Goal: Communication & Community: Answer question/provide support

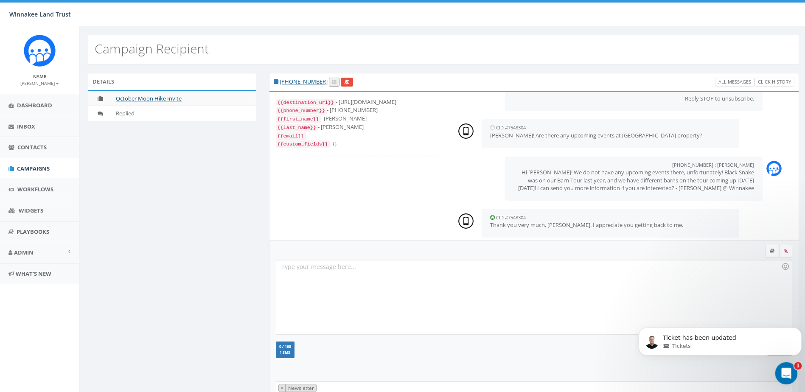
click at [781, 371] on icon "Open Intercom Messenger" at bounding box center [785, 372] width 14 height 14
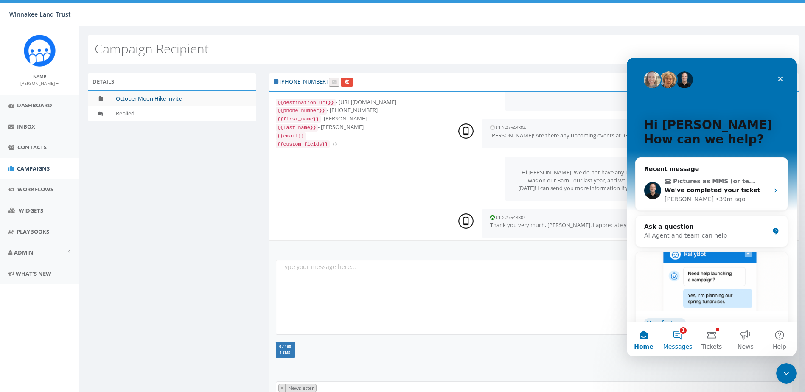
click at [683, 340] on button "1 Messages" at bounding box center [677, 339] width 34 height 34
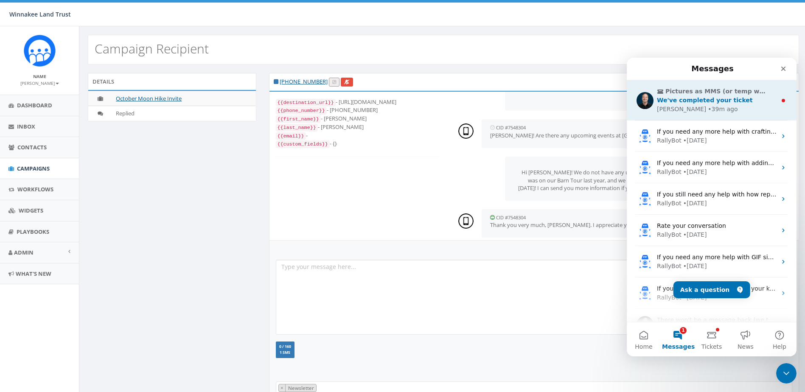
click at [716, 110] on div "James • 39m ago" at bounding box center [717, 109] width 120 height 9
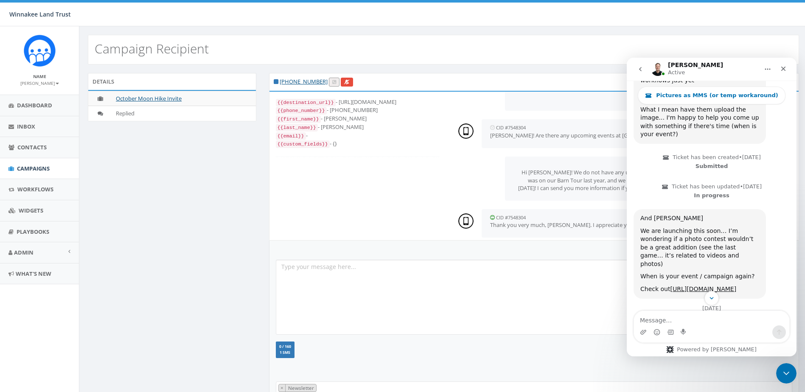
scroll to position [2552, 0]
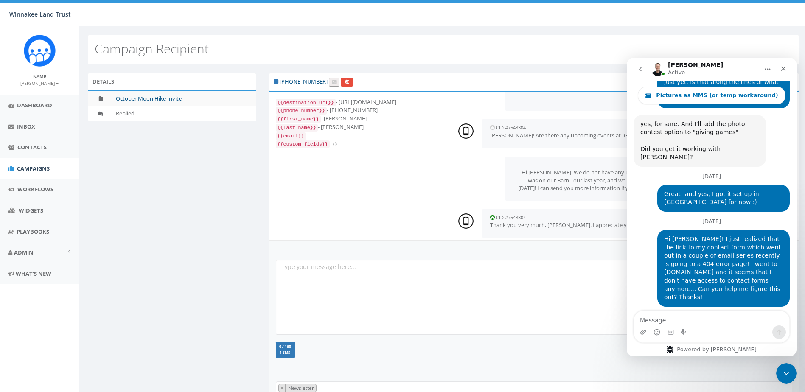
scroll to position [2552, 0]
click at [24, 125] on span "Inbox" at bounding box center [26, 127] width 18 height 8
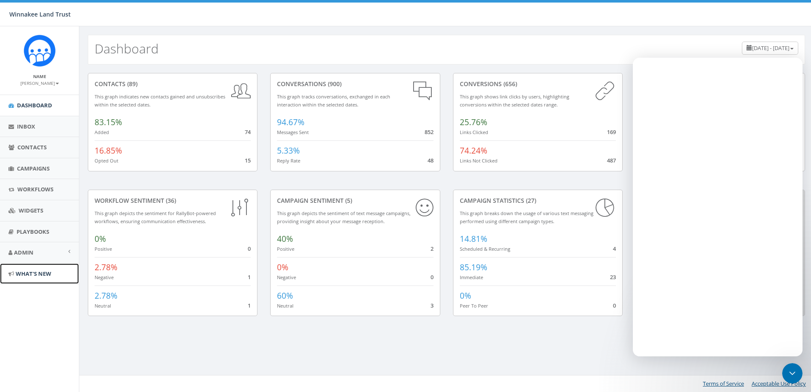
click at [39, 274] on span "What's New" at bounding box center [34, 274] width 36 height 8
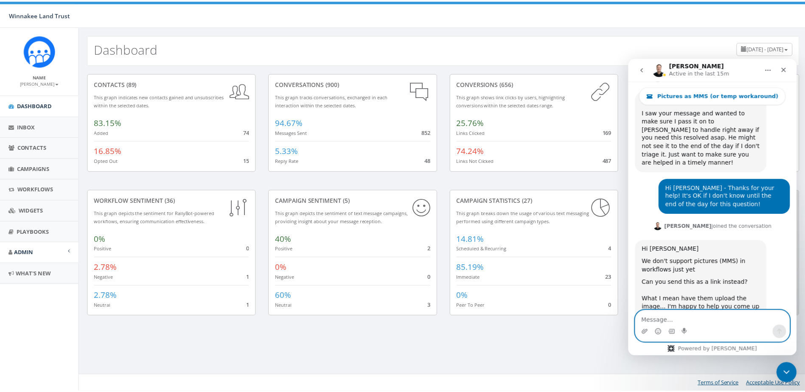
scroll to position [2552, 0]
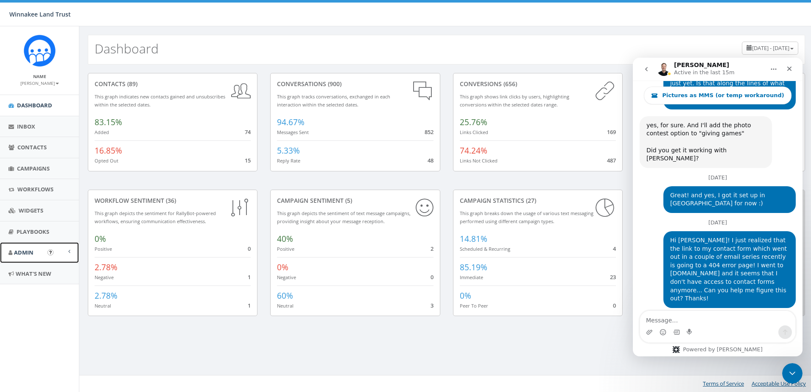
click at [22, 251] on span "Admin" at bounding box center [24, 253] width 20 height 8
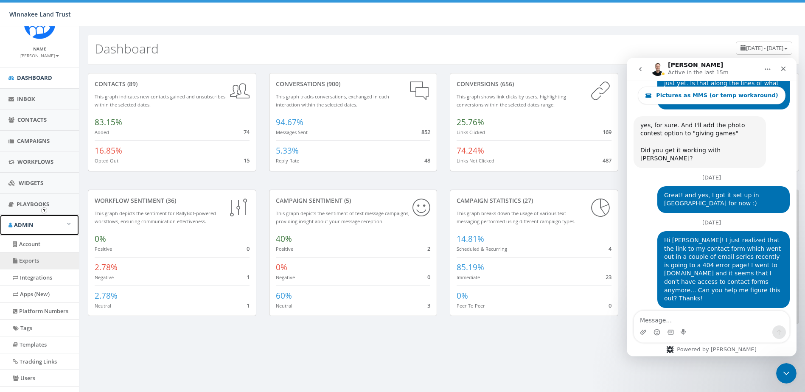
scroll to position [42, 0]
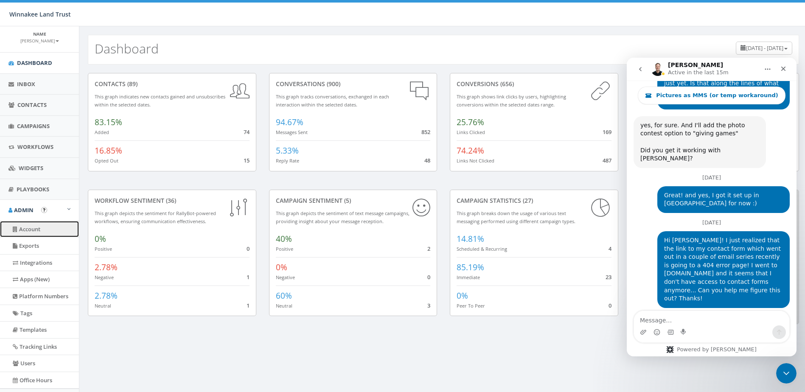
click at [36, 231] on link "Account" at bounding box center [39, 229] width 79 height 17
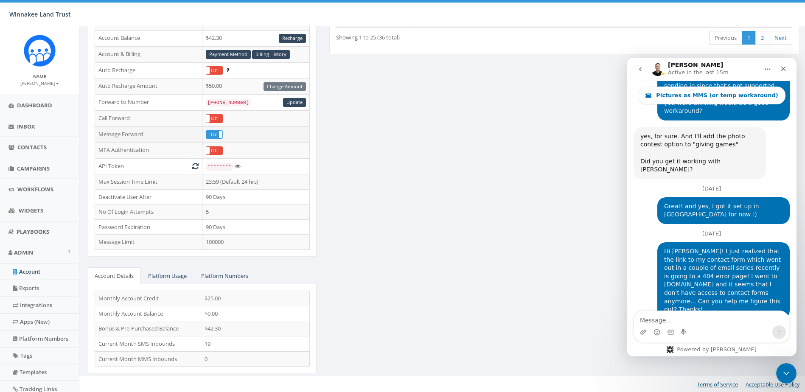
scroll to position [2552, 0]
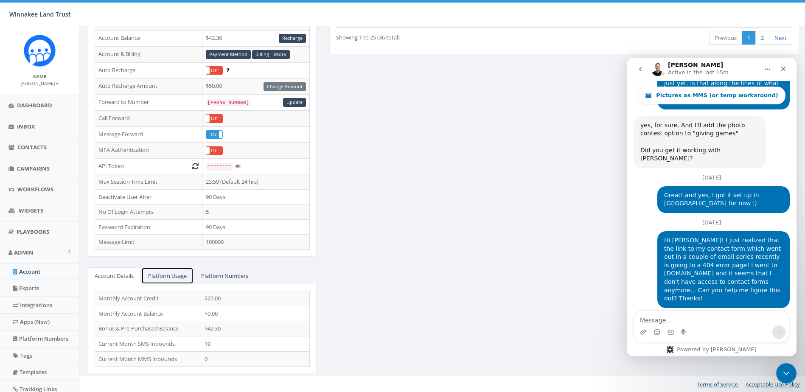
click at [167, 275] on link "Platform Usage" at bounding box center [167, 275] width 52 height 17
click at [212, 273] on link "Platform Numbers" at bounding box center [224, 275] width 61 height 17
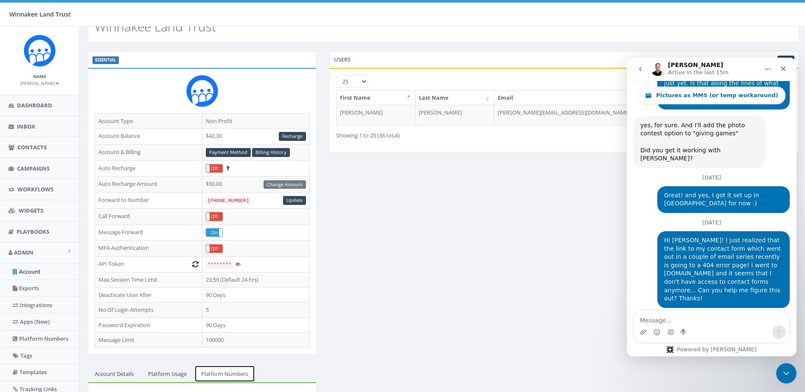
scroll to position [0, 0]
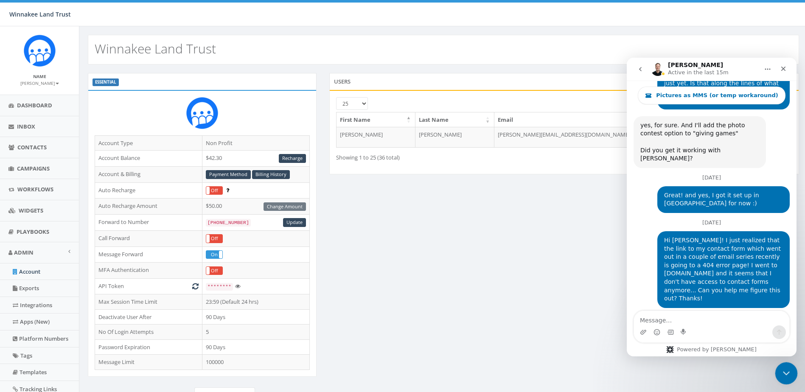
click at [781, 367] on icon "Close Intercom Messenger" at bounding box center [785, 372] width 10 height 10
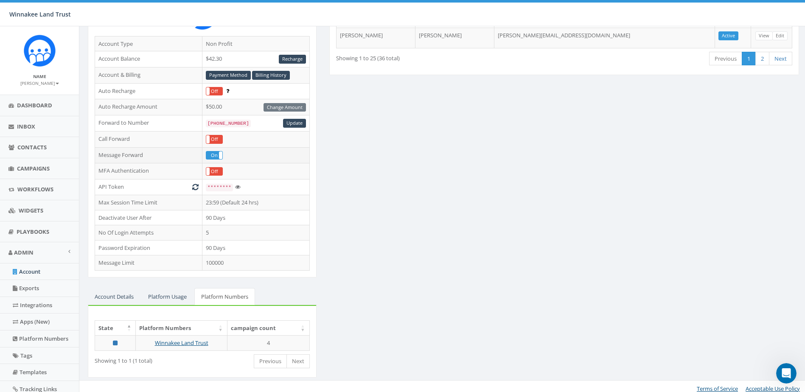
scroll to position [103, 0]
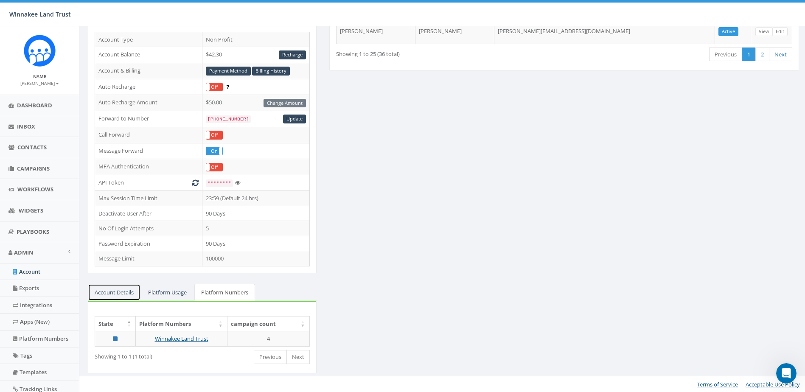
click at [123, 294] on link "Account Details" at bounding box center [114, 292] width 53 height 17
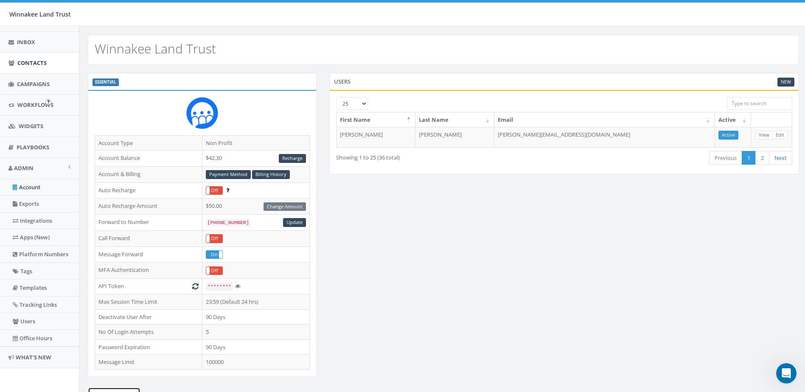
scroll to position [0, 0]
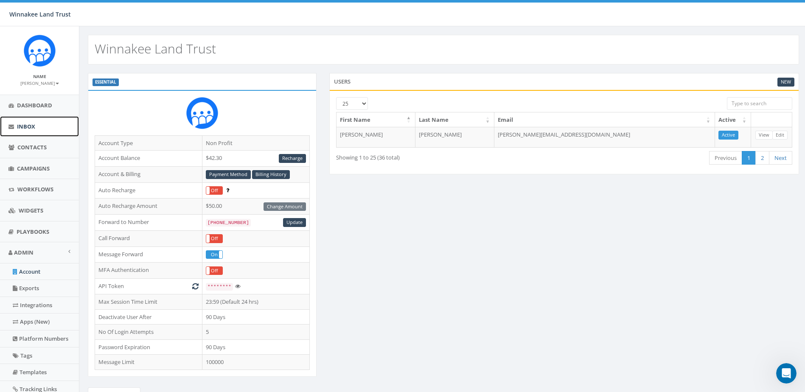
click at [30, 128] on span "Inbox" at bounding box center [26, 127] width 18 height 8
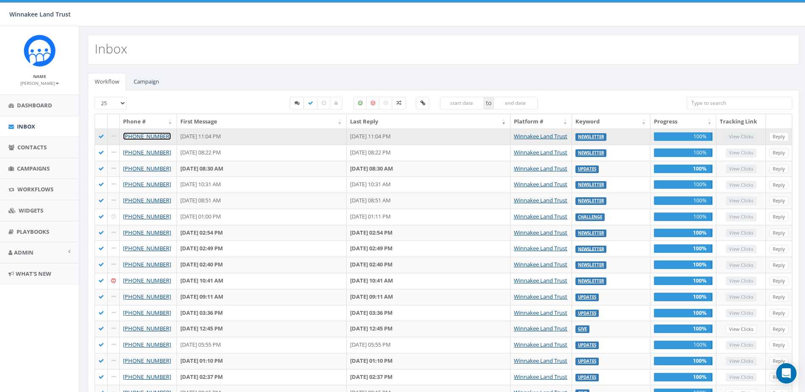
click at [154, 137] on link "+1 347-380-3268" at bounding box center [147, 136] width 48 height 8
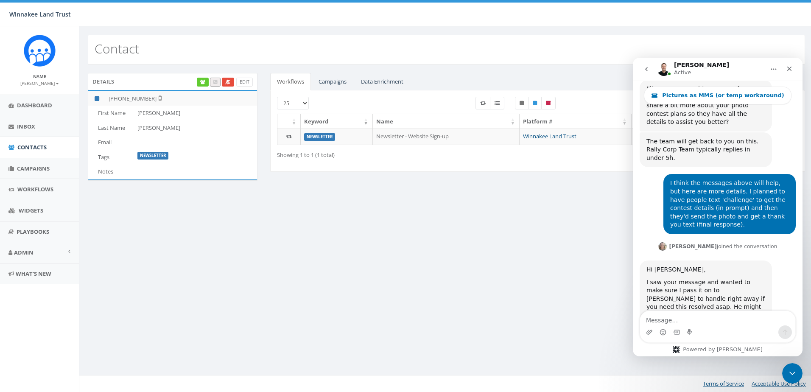
scroll to position [2541, 0]
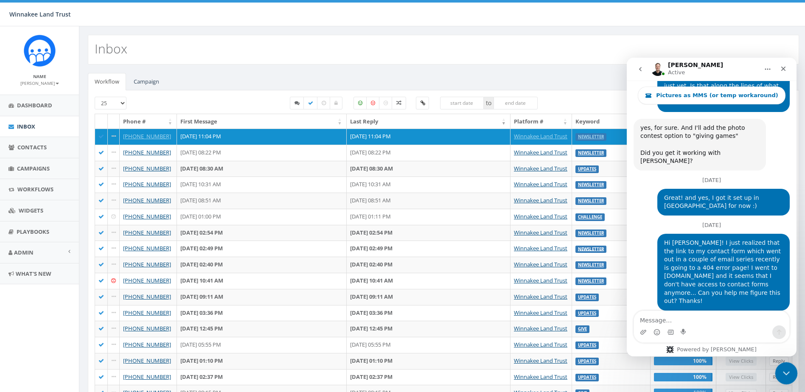
scroll to position [2552, 0]
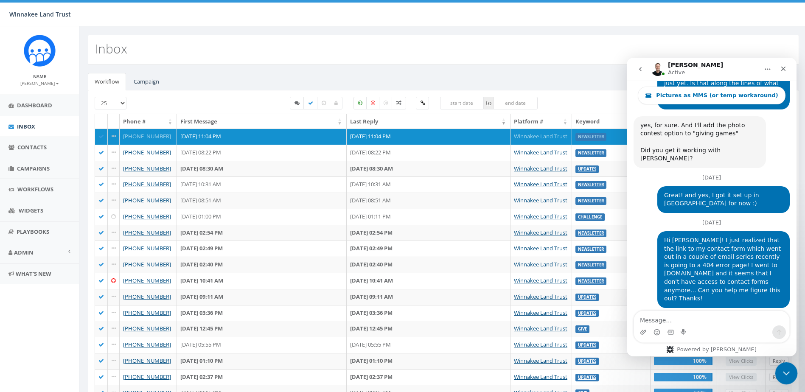
click at [783, 375] on icon "Close Intercom Messenger" at bounding box center [785, 372] width 10 height 10
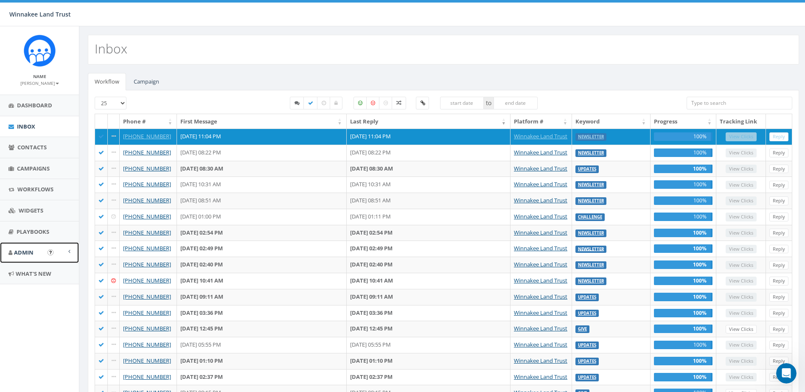
click at [57, 253] on link "Admin" at bounding box center [39, 252] width 79 height 21
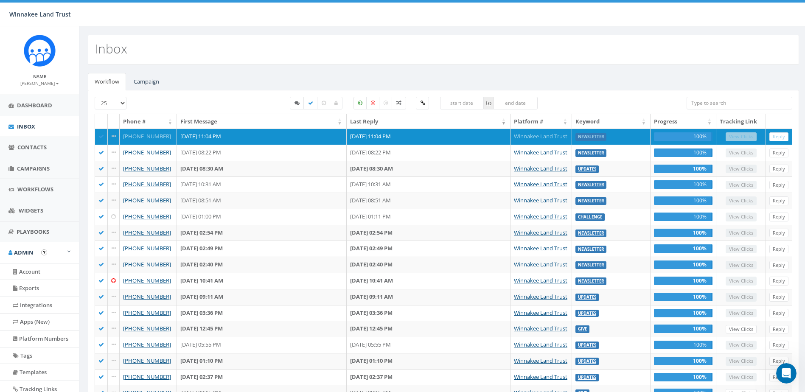
click at [46, 251] on img "Open In-App Guide" at bounding box center [44, 252] width 6 height 6
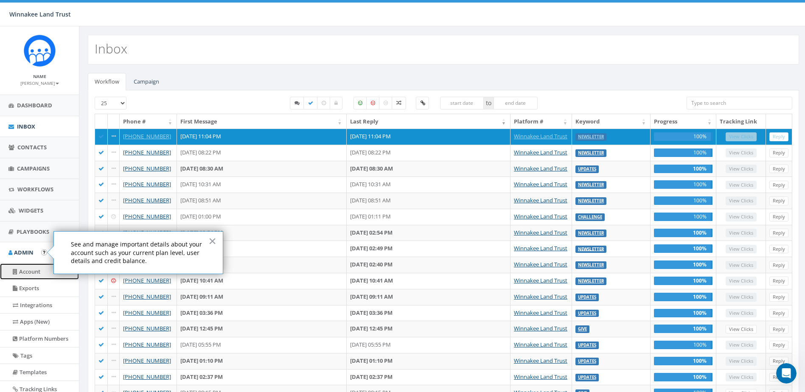
click at [34, 271] on link "Account" at bounding box center [39, 271] width 79 height 17
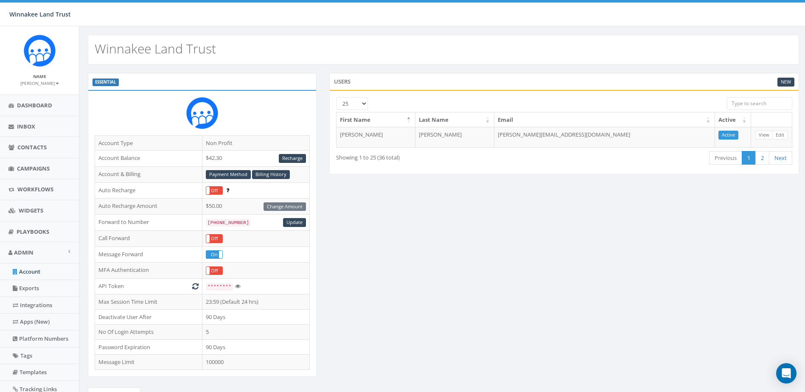
click at [105, 81] on label "ESSENTIAL" at bounding box center [105, 82] width 26 height 8
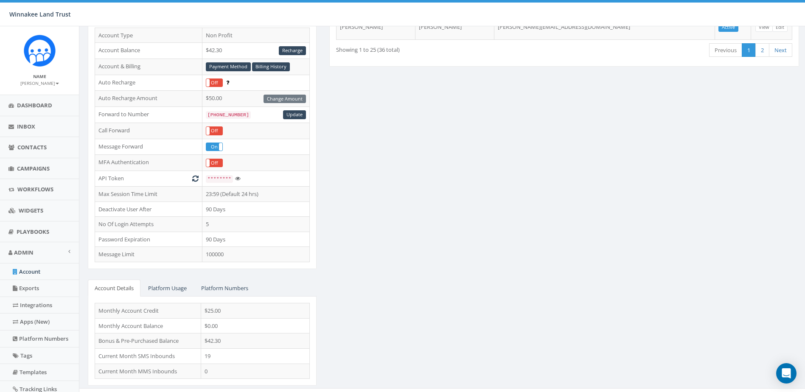
scroll to position [120, 0]
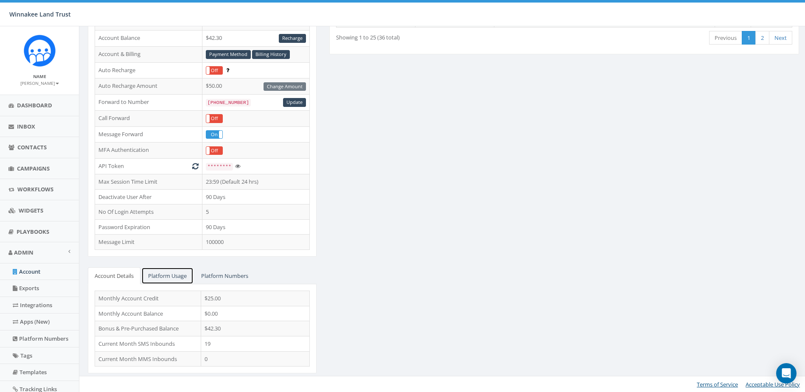
click at [161, 276] on link "Platform Usage" at bounding box center [167, 275] width 52 height 17
click at [232, 275] on link "Platform Numbers" at bounding box center [224, 275] width 61 height 17
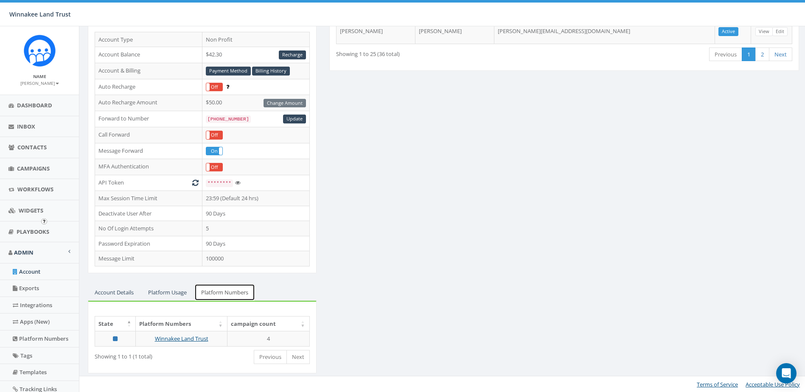
scroll to position [84, 0]
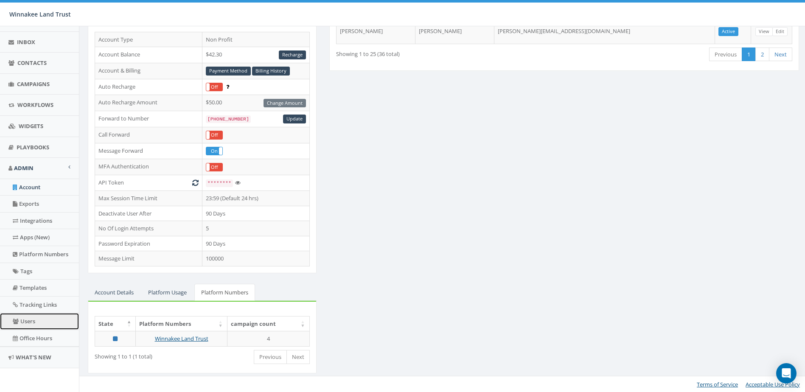
click at [31, 319] on link "Users" at bounding box center [39, 321] width 79 height 17
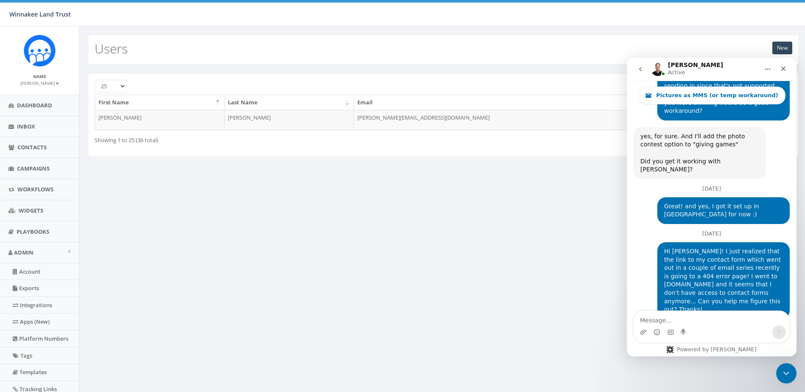
scroll to position [2552, 0]
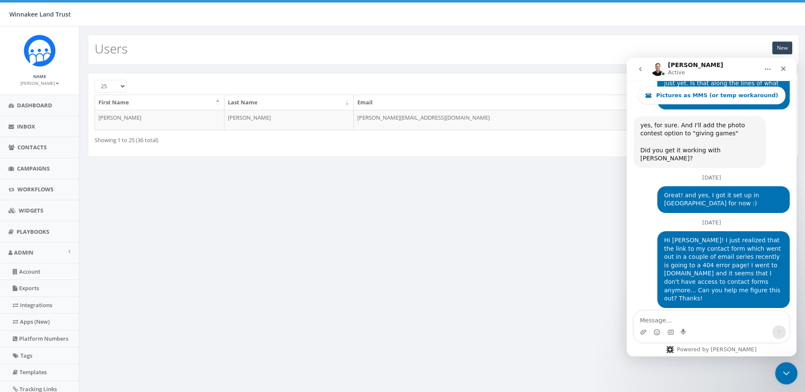
drag, startPoint x: 779, startPoint y: 376, endPoint x: 1510, endPoint y: 732, distance: 813.3
click at [778, 377] on div "Close Intercom Messenger" at bounding box center [784, 372] width 20 height 20
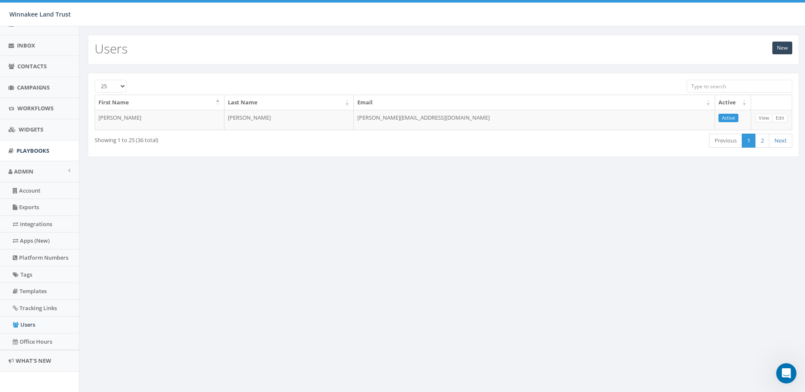
scroll to position [84, 0]
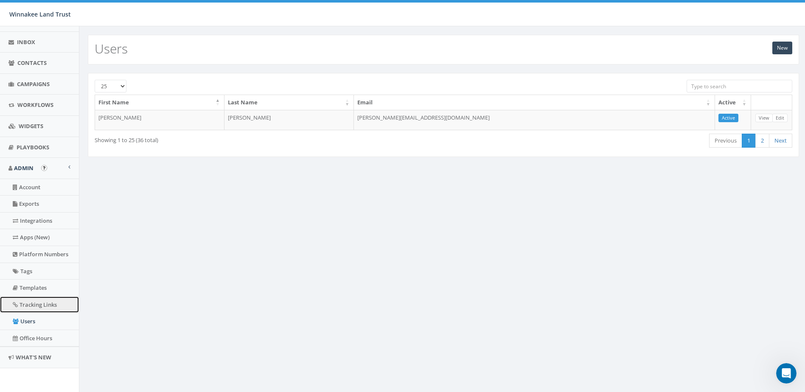
click at [39, 307] on link "Tracking Links" at bounding box center [39, 304] width 79 height 17
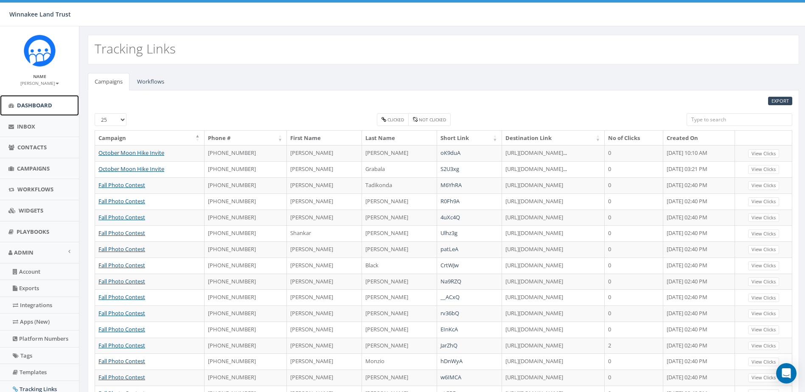
click at [31, 106] on span "Dashboard" at bounding box center [34, 105] width 35 height 8
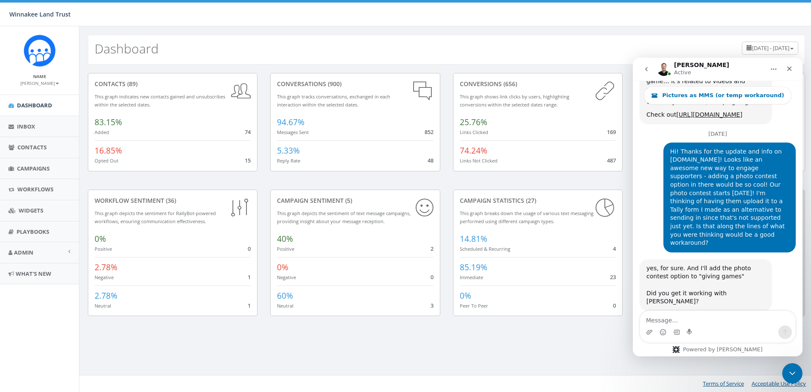
scroll to position [2552, 0]
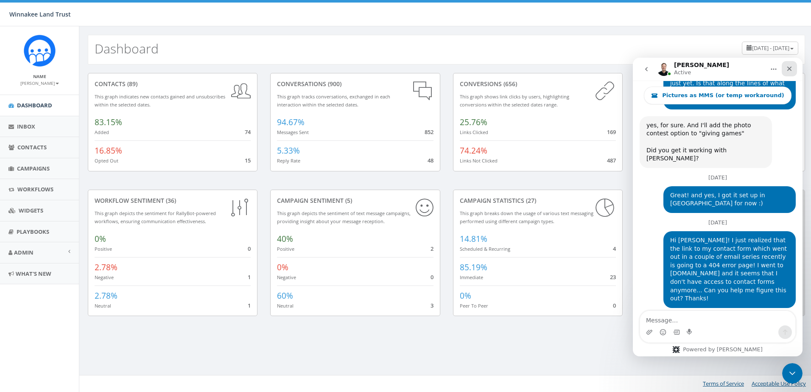
click at [791, 67] on icon "Close" at bounding box center [789, 69] width 5 height 5
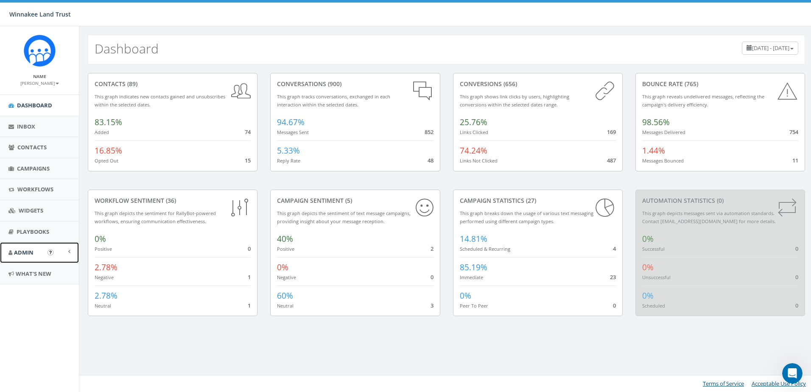
click at [36, 254] on link "Admin" at bounding box center [39, 252] width 79 height 21
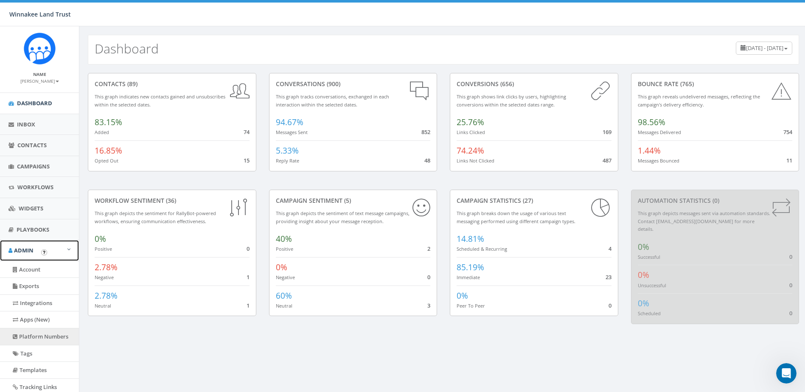
scroll to position [0, 0]
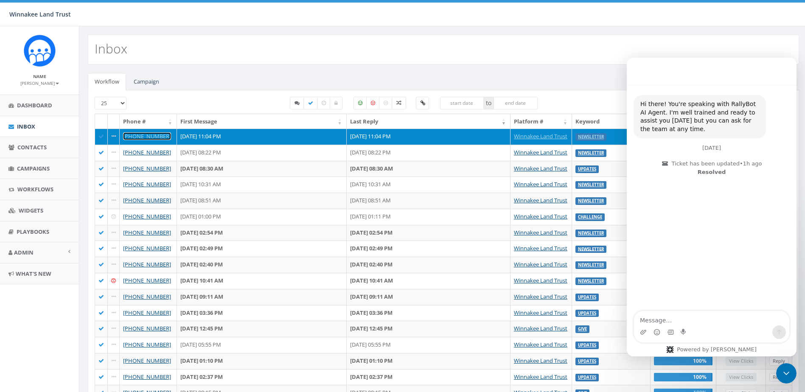
click at [145, 134] on link "[PHONE_NUMBER]" at bounding box center [147, 136] width 48 height 8
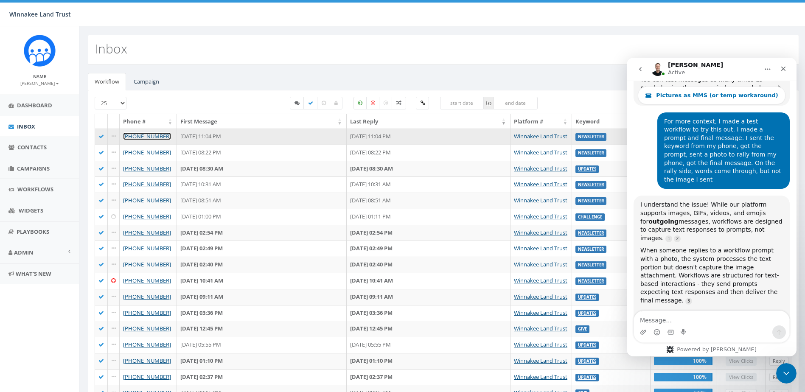
scroll to position [1783, 0]
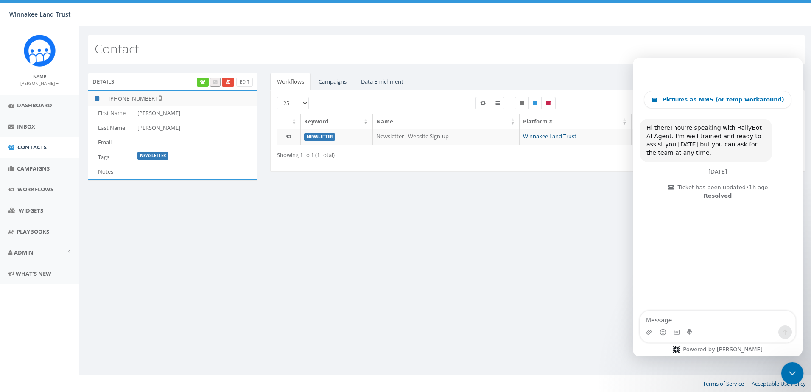
click at [791, 373] on icon "Close Intercom Messenger" at bounding box center [791, 372] width 10 height 10
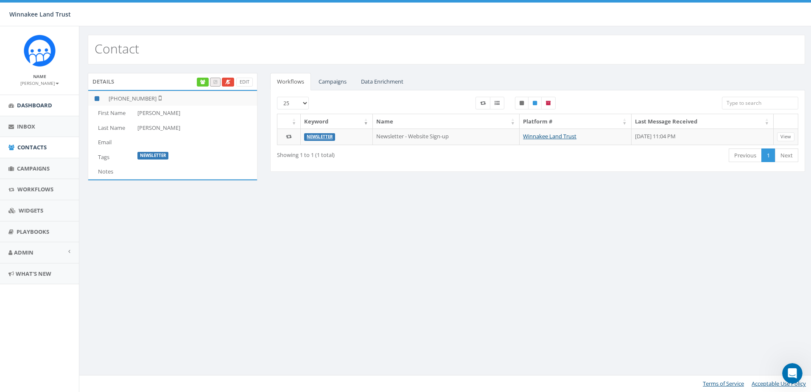
scroll to position [2552, 0]
click at [28, 146] on span "Contacts" at bounding box center [31, 147] width 29 height 8
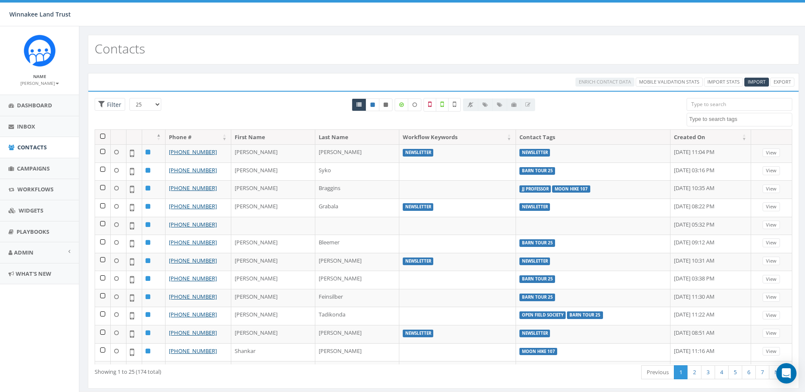
select select
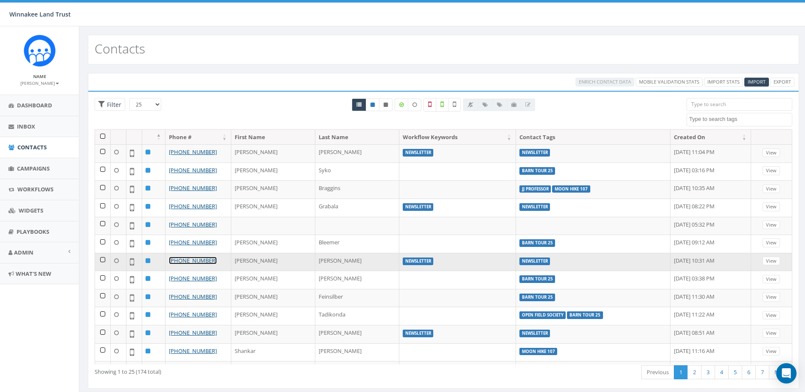
click at [198, 261] on link "[PHONE_NUMBER]" at bounding box center [193, 261] width 48 height 8
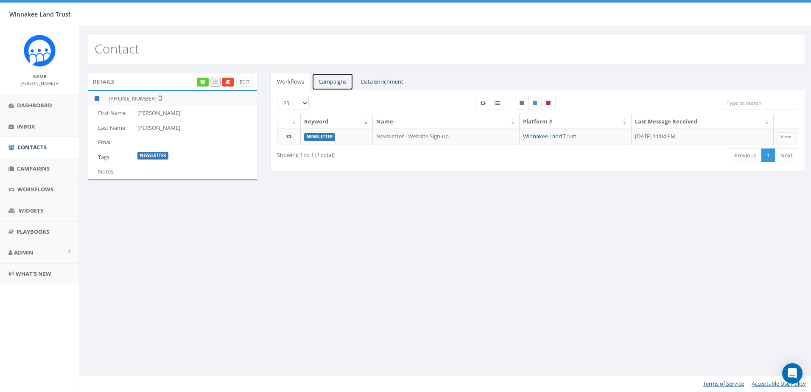
click at [340, 82] on link "Campaigns" at bounding box center [333, 81] width 42 height 17
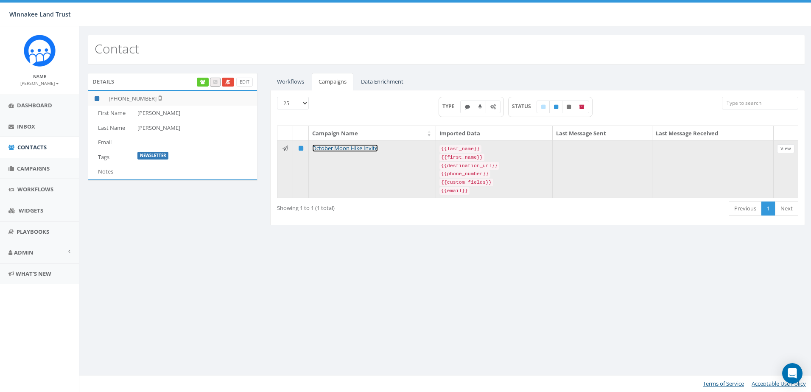
click at [350, 148] on link "October Moon Hike Invite" at bounding box center [345, 148] width 66 height 8
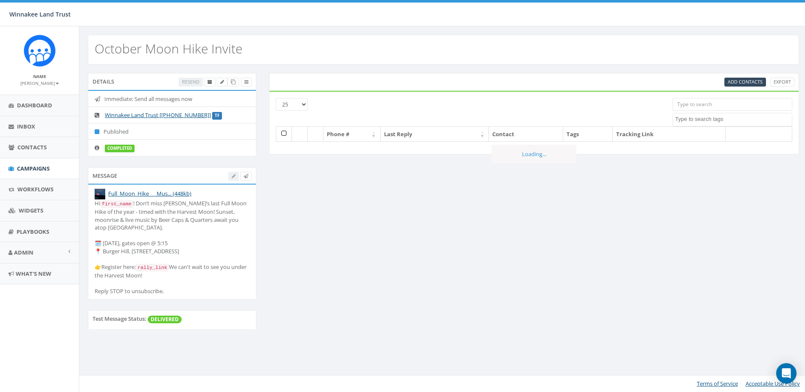
select select
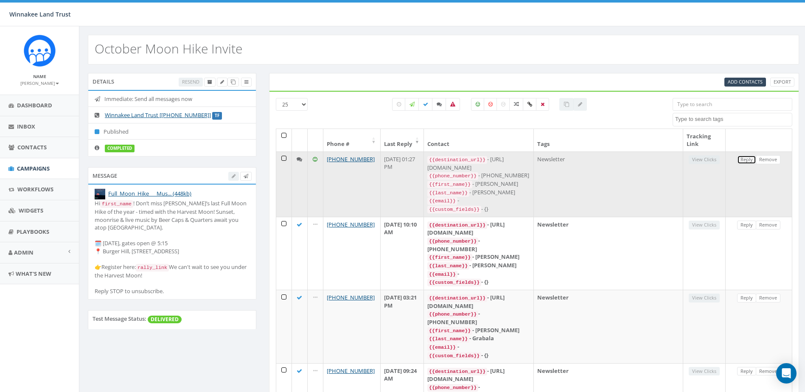
click at [746, 161] on link "Reply" at bounding box center [746, 159] width 19 height 9
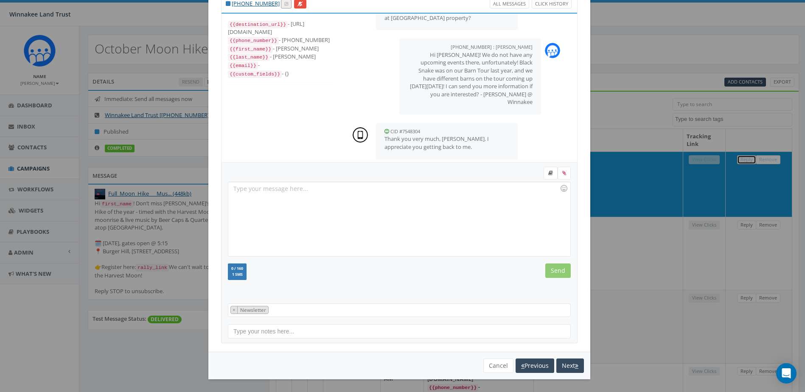
scroll to position [182, 0]
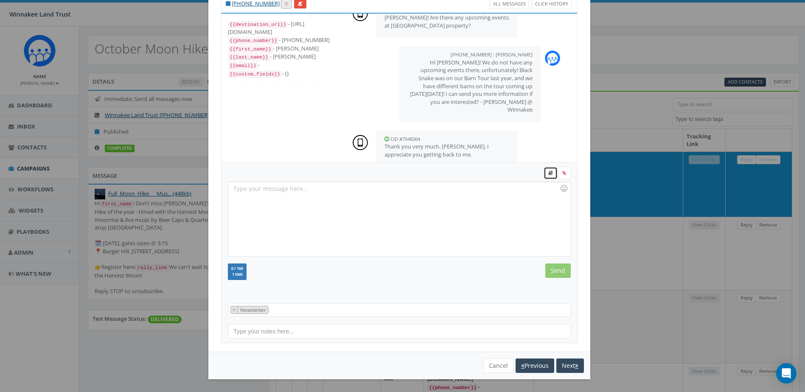
click at [548, 174] on icon at bounding box center [550, 172] width 5 height 5
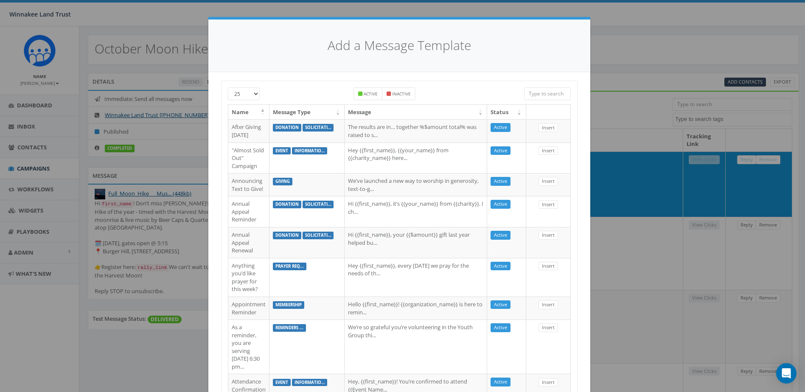
click at [660, 51] on div "Add a Message Template 25 50 100 Active Inactive Name Message Type Message Stat…" at bounding box center [402, 196] width 805 height 392
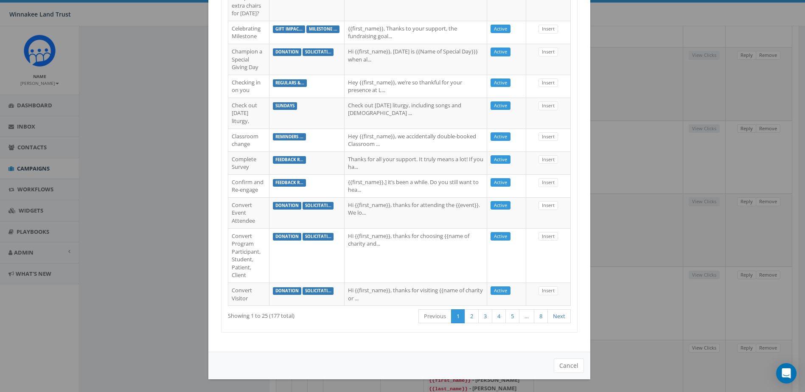
scroll to position [551, 0]
click at [567, 364] on button "Cancel" at bounding box center [568, 365] width 30 height 14
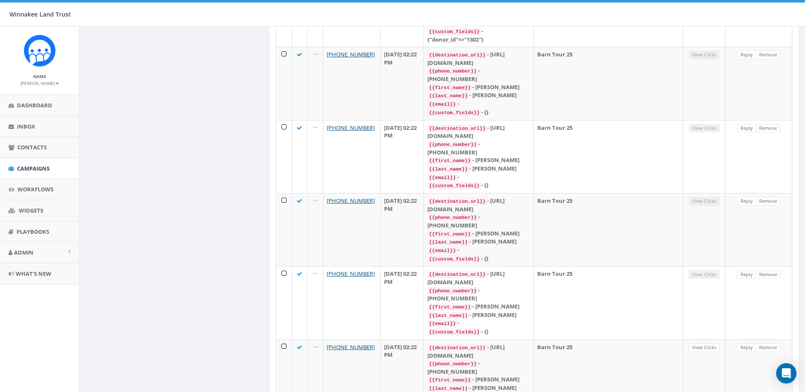
scroll to position [0, 0]
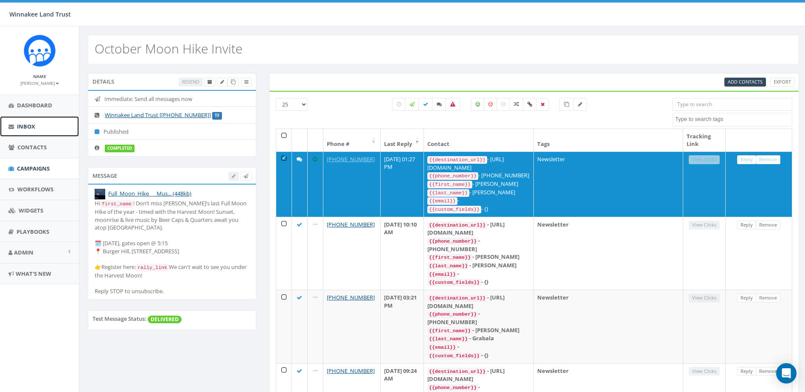
click at [34, 125] on span "Inbox" at bounding box center [26, 127] width 18 height 8
